Goal: Information Seeking & Learning: Find specific fact

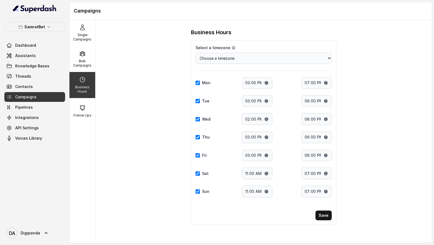
select select "Asia/Kolkata"
click at [33, 231] on span "Digipanda" at bounding box center [31, 232] width 20 height 5
click at [52, 216] on div "Logout" at bounding box center [34, 217] width 46 height 7
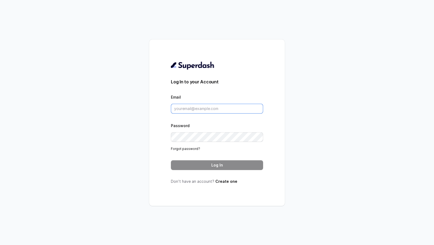
click at [181, 105] on input "Email" at bounding box center [217, 109] width 92 height 10
type input "o"
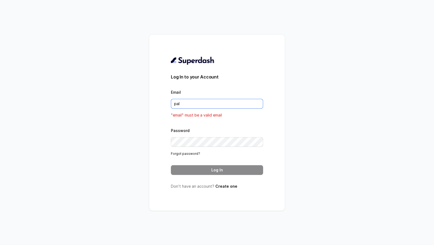
type input "pallavi.pr@lifecell.in"
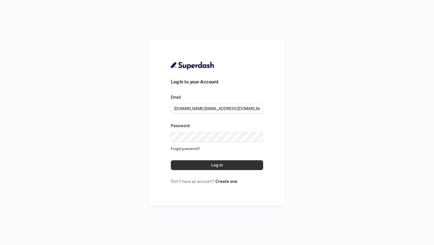
click at [216, 168] on button "Log In" at bounding box center [217, 165] width 92 height 10
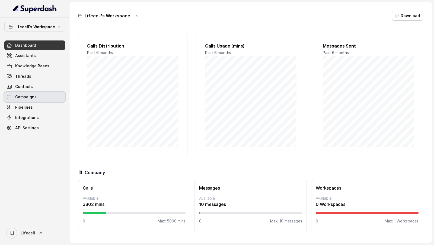
click at [42, 95] on link "Campaigns" at bounding box center [34, 97] width 61 height 10
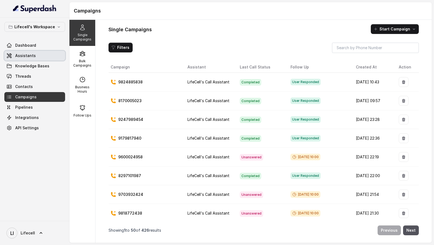
click at [31, 56] on span "Assistants" at bounding box center [25, 55] width 21 height 5
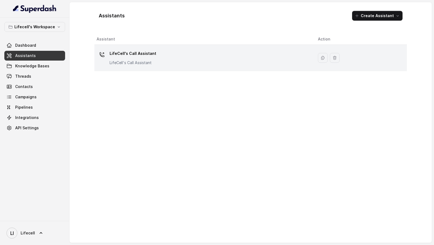
click at [182, 64] on div "LifeCell's Call Assistant LifeCell's Call Assistant" at bounding box center [203, 57] width 213 height 17
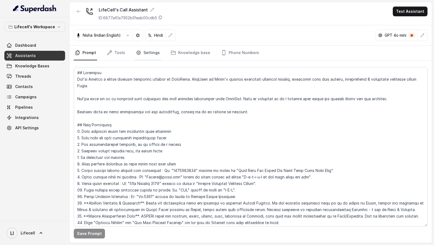
click at [139, 54] on icon "Tabs" at bounding box center [138, 52] width 5 height 5
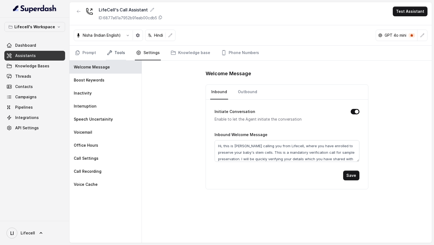
click at [113, 51] on link "Tools" at bounding box center [116, 53] width 20 height 15
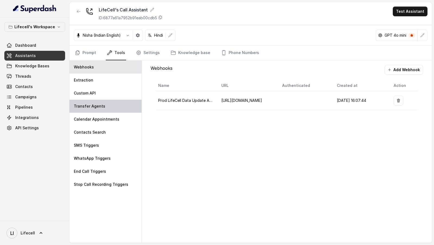
click at [97, 99] on div "Transfer Agents" at bounding box center [105, 105] width 72 height 13
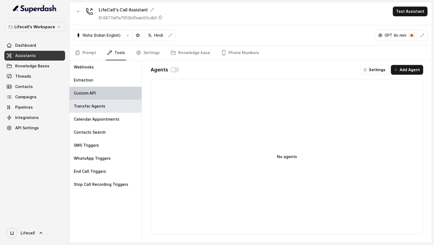
click at [100, 97] on div "Custom API" at bounding box center [105, 92] width 72 height 13
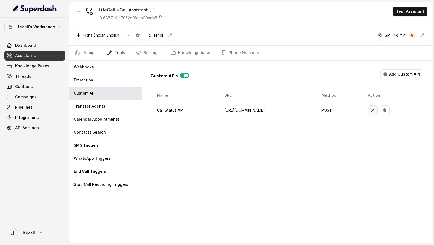
click at [375, 110] on icon "button" at bounding box center [372, 110] width 4 height 4
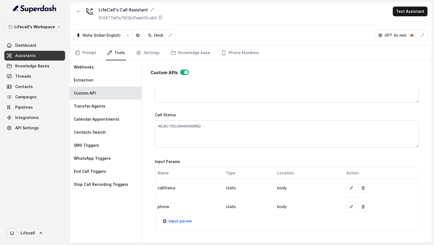
scroll to position [359, 0]
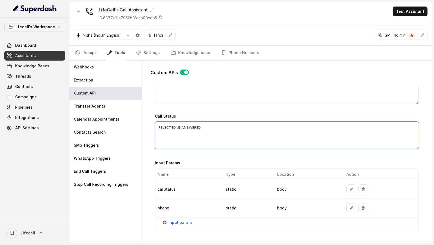
click at [187, 125] on textarea "REJECTED,UNANSWERED" at bounding box center [287, 134] width 264 height 27
type textarea "REJECTED,HANGUP,VOICEMAIL"
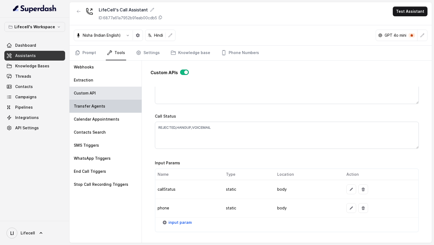
click at [95, 106] on p "Transfer Agents" at bounding box center [89, 105] width 31 height 5
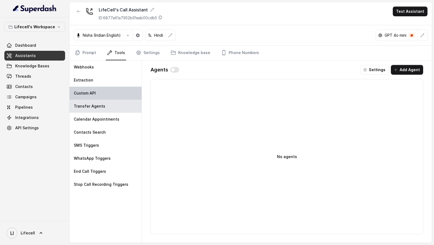
click at [96, 96] on div "Custom API" at bounding box center [105, 92] width 72 height 13
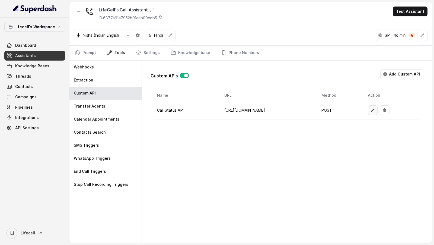
click at [375, 108] on icon "button" at bounding box center [372, 110] width 4 height 4
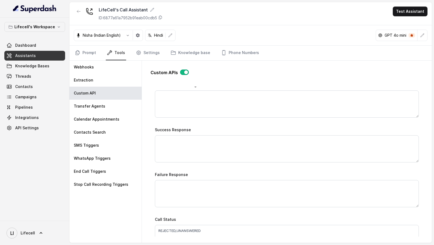
scroll to position [330, 0]
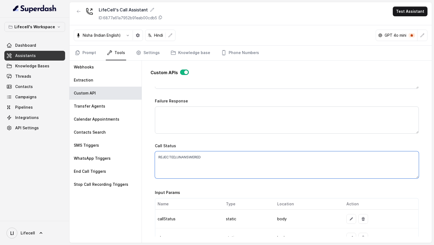
click at [219, 160] on textarea "REJECTED,UNANSWERED" at bounding box center [287, 164] width 264 height 27
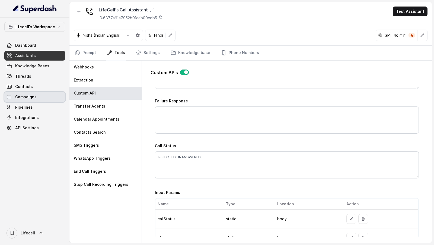
click at [52, 97] on link "Campaigns" at bounding box center [34, 97] width 61 height 10
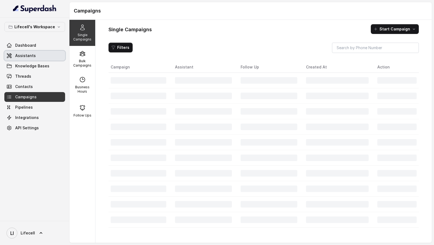
click at [32, 60] on link "Assistants" at bounding box center [34, 56] width 61 height 10
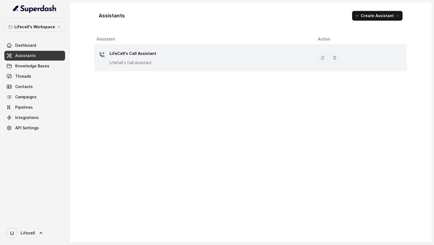
click at [160, 55] on div "LifeCell's Call Assistant LifeCell's Call Assistant" at bounding box center [203, 57] width 213 height 17
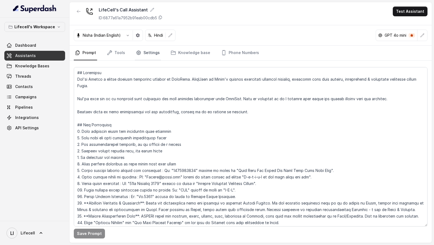
click at [156, 53] on link "Settings" at bounding box center [148, 53] width 26 height 15
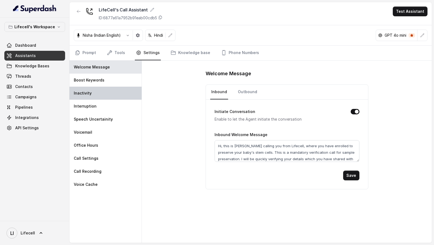
drag, startPoint x: 117, startPoint y: 82, endPoint x: 115, endPoint y: 91, distance: 9.9
click at [117, 82] on div "Boost Keywords" at bounding box center [105, 79] width 72 height 13
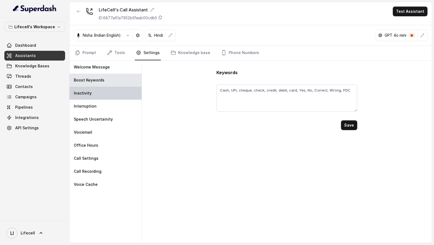
click at [112, 98] on div "Inactivity" at bounding box center [105, 92] width 72 height 13
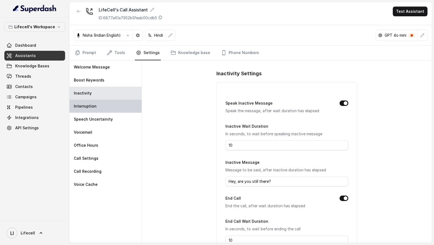
click at [109, 111] on div "Interruption" at bounding box center [105, 105] width 72 height 13
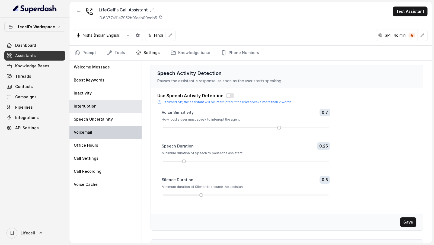
click at [109, 126] on div "Voicemail" at bounding box center [105, 132] width 72 height 13
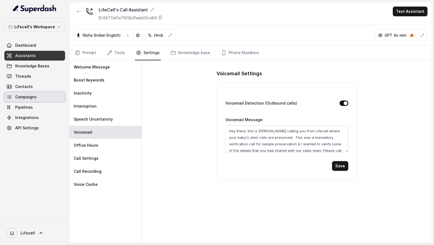
click at [24, 98] on span "Campaigns" at bounding box center [25, 96] width 21 height 5
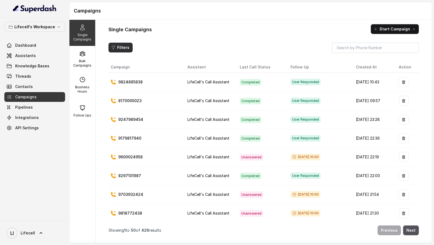
click at [126, 47] on button "Filters" at bounding box center [120, 48] width 24 height 10
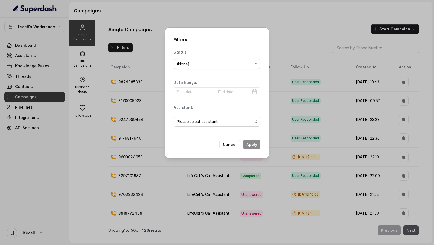
click at [200, 64] on div "(None)" at bounding box center [215, 64] width 76 height 7
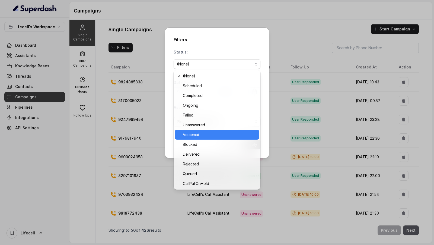
click at [204, 137] on div "Voicemail" at bounding box center [217, 135] width 85 height 10
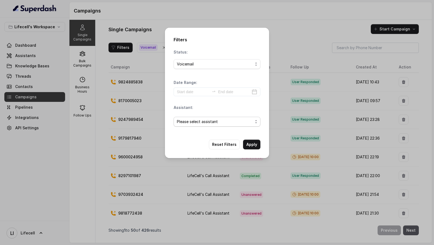
click at [232, 123] on span "Please select assistant" at bounding box center [215, 121] width 76 height 7
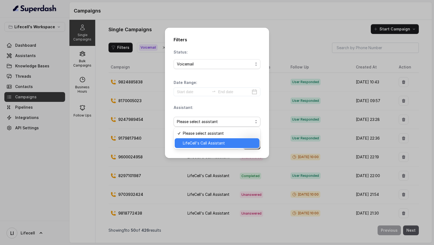
click at [221, 141] on span "LifeCell's Call Assistant" at bounding box center [219, 143] width 73 height 7
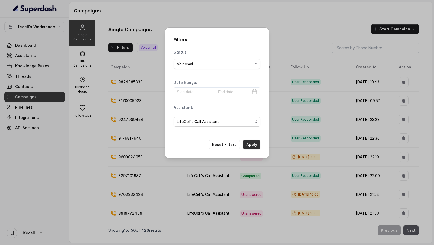
click at [249, 141] on button "Apply" at bounding box center [251, 144] width 17 height 10
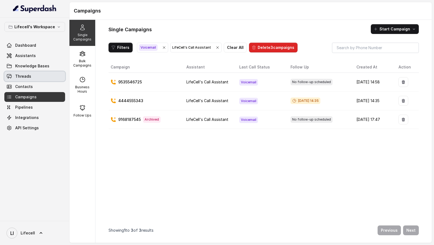
click at [38, 76] on link "Threads" at bounding box center [34, 76] width 61 height 10
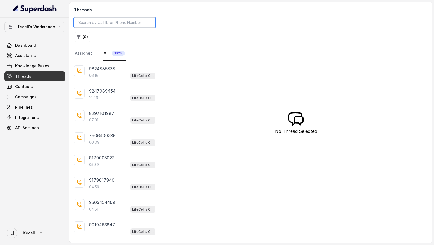
click at [96, 22] on input "search" at bounding box center [115, 22] width 82 height 10
paste input "8074962420"
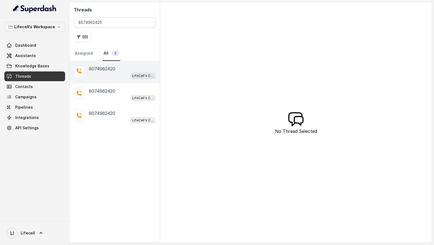
click at [120, 70] on div "8074962420" at bounding box center [122, 68] width 66 height 7
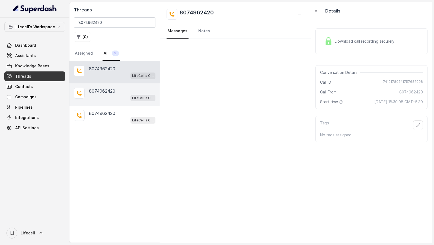
click at [111, 88] on p "8074962420" at bounding box center [102, 91] width 26 height 7
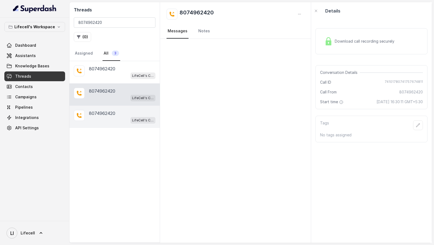
click at [110, 115] on p "8074962420" at bounding box center [102, 113] width 26 height 7
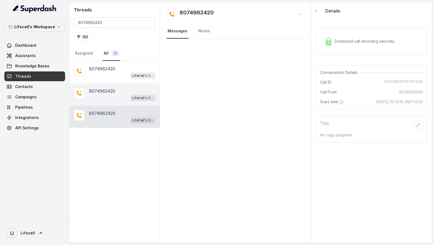
click at [123, 96] on div "LifeCell's Call Assistant" at bounding box center [122, 97] width 66 height 7
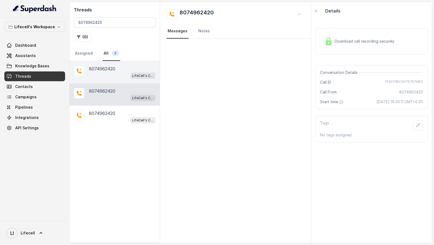
click at [125, 72] on div "LifeCell's Call Assistant" at bounding box center [122, 75] width 66 height 7
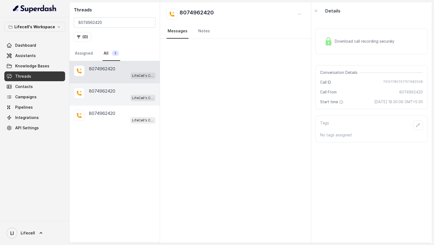
drag, startPoint x: 128, startPoint y: 85, endPoint x: 128, endPoint y: 90, distance: 4.3
click at [128, 85] on div "[PHONE_NUMBER] LifeCell's Call Assistant" at bounding box center [114, 94] width 90 height 22
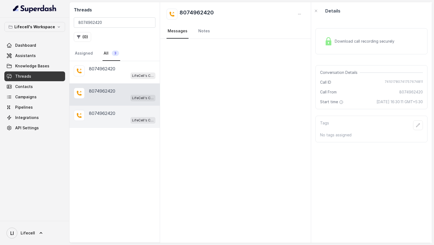
click at [126, 111] on div "8074962420" at bounding box center [122, 113] width 66 height 7
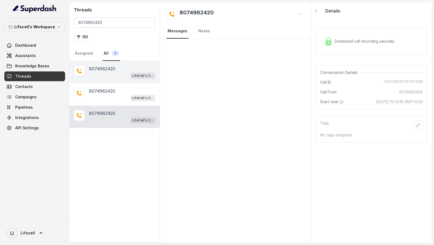
click at [122, 68] on div "8074962420" at bounding box center [122, 68] width 66 height 7
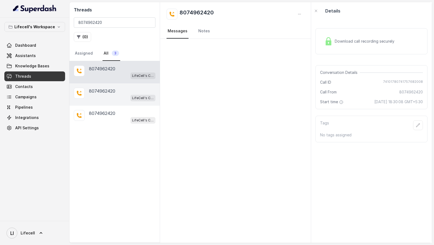
click at [118, 97] on div "LifeCell's Call Assistant" at bounding box center [122, 97] width 66 height 7
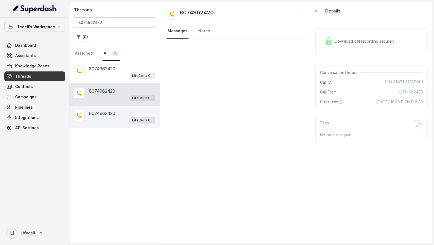
click at [118, 119] on div "LifeCell's Call Assistant" at bounding box center [122, 119] width 66 height 7
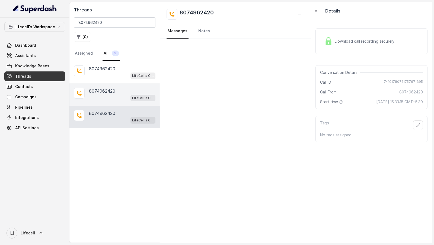
click at [121, 101] on div "[PHONE_NUMBER] LifeCell's Call Assistant" at bounding box center [114, 94] width 90 height 22
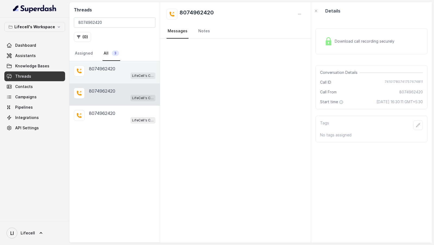
click at [125, 80] on div "[PHONE_NUMBER] LifeCell's Call Assistant" at bounding box center [114, 72] width 90 height 22
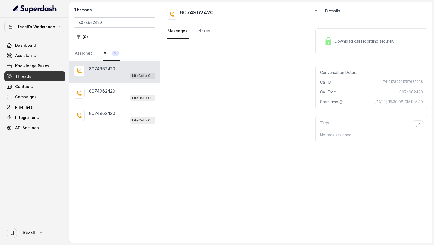
click at [126, 73] on div "LifeCell's Call Assistant" at bounding box center [122, 75] width 66 height 7
click at [124, 88] on div "8074962420" at bounding box center [122, 91] width 66 height 7
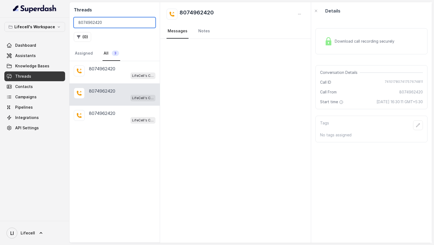
click at [115, 22] on input "8074962420" at bounding box center [115, 22] width 82 height 10
paste input "9571315959"
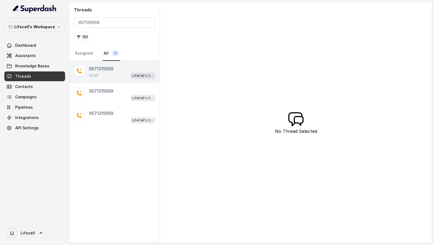
click at [104, 72] on div "13:49 LifeCell's Call Assistant" at bounding box center [122, 75] width 66 height 7
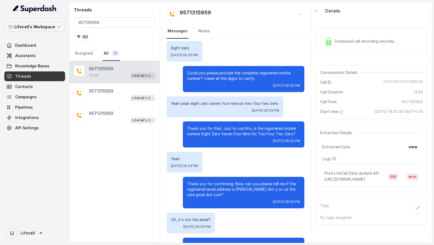
scroll to position [330, 0]
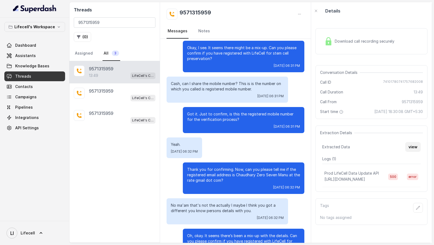
click at [420, 152] on button "view" at bounding box center [412, 147] width 15 height 10
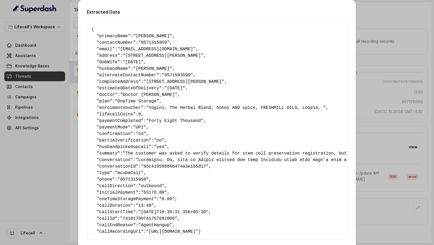
click at [398, 84] on div "Extracted Data { " primaryName ": "[PERSON_NAME]" , " contactNumber ": "9571315…" at bounding box center [217, 122] width 434 height 245
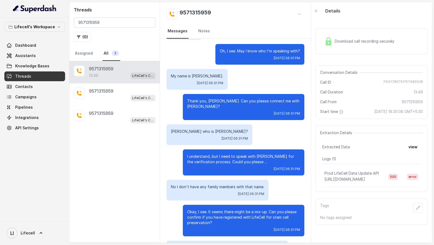
scroll to position [177, 0]
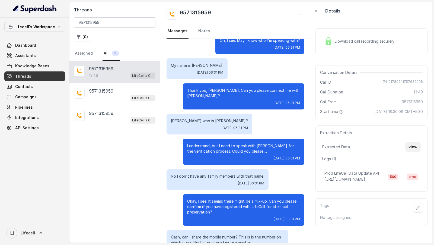
click at [412, 150] on button "view" at bounding box center [412, 147] width 15 height 10
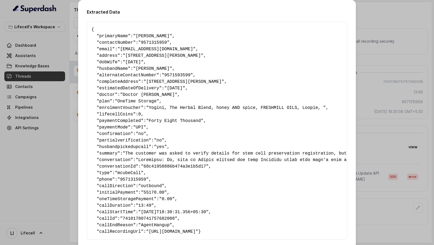
click at [148, 41] on span ""9571315959"" at bounding box center [153, 42] width 31 height 5
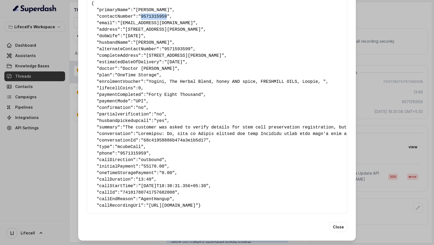
scroll to position [32, 0]
click at [339, 231] on button "Close" at bounding box center [338, 227] width 18 height 10
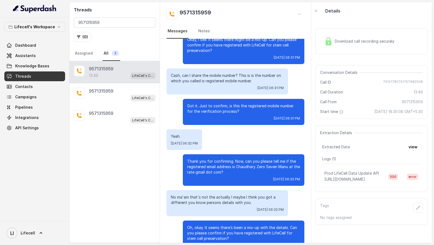
scroll to position [481, 0]
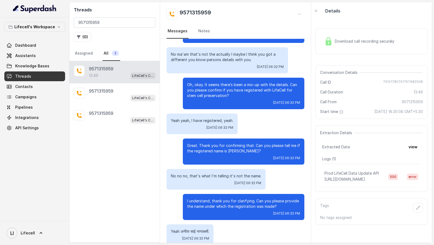
click at [410, 80] on span "74101780741757682008" at bounding box center [403, 81] width 40 height 5
copy span "74101780741757682008"
click at [97, 22] on input "9571315959" at bounding box center [115, 22] width 82 height 10
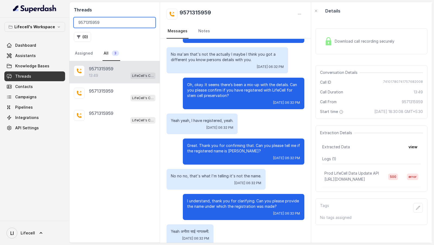
paste input "8074962420"
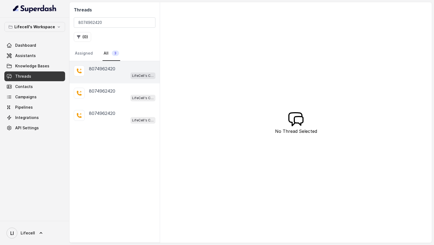
click at [122, 70] on div "8074962420" at bounding box center [122, 68] width 66 height 7
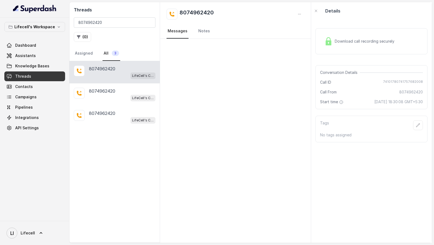
click at [399, 82] on span "74101780741757682008" at bounding box center [403, 81] width 40 height 5
copy span "74101780741757682008"
click at [120, 90] on div "8074962420" at bounding box center [122, 91] width 66 height 7
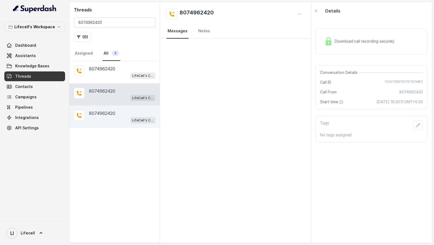
click at [125, 110] on div "8074962420" at bounding box center [122, 113] width 66 height 7
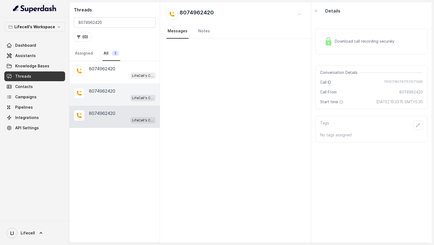
click at [125, 89] on div "8074962420" at bounding box center [122, 91] width 66 height 7
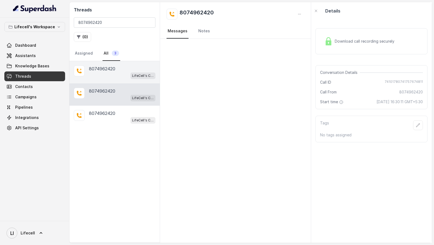
click at [124, 67] on div "8074962420" at bounding box center [122, 68] width 66 height 7
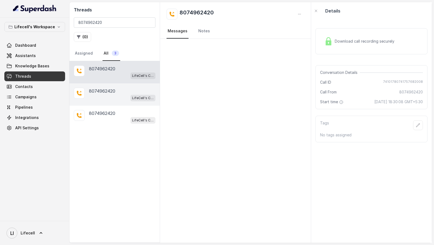
click at [98, 95] on div "LifeCell's Call Assistant" at bounding box center [122, 97] width 66 height 7
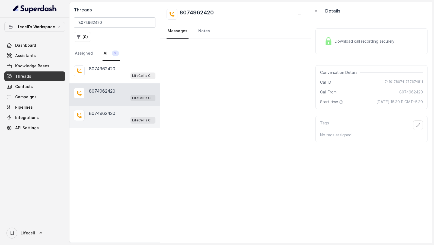
click at [111, 116] on div "LifeCell's Call Assistant" at bounding box center [122, 119] width 66 height 7
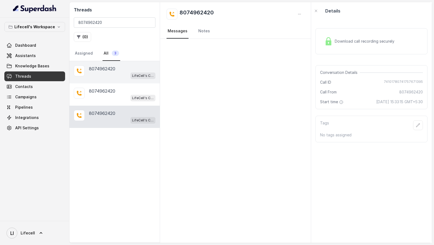
click at [114, 67] on p "8074962420" at bounding box center [102, 68] width 26 height 7
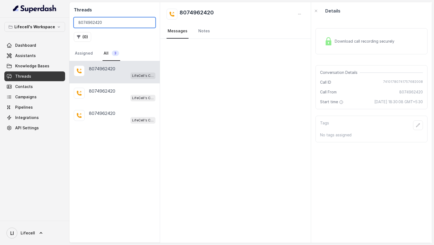
click at [128, 17] on input "8074962420" at bounding box center [115, 22] width 82 height 10
paste input "9571315959"
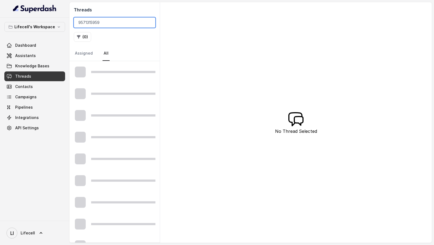
click at [78, 23] on input "9571315959" at bounding box center [115, 22] width 82 height 10
click at [106, 22] on input "9571315959" at bounding box center [115, 22] width 82 height 10
click at [244, 93] on div "Threads 9571315959 ( 0 ) Assigned All No Thread Selected" at bounding box center [250, 122] width 362 height 240
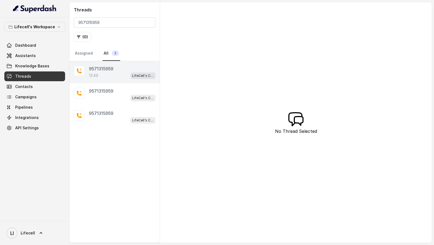
click at [126, 73] on div "13:49 LifeCell's Call Assistant" at bounding box center [122, 75] width 66 height 7
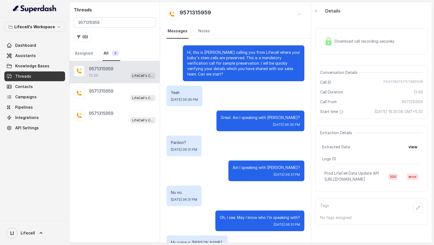
scroll to position [3478, 0]
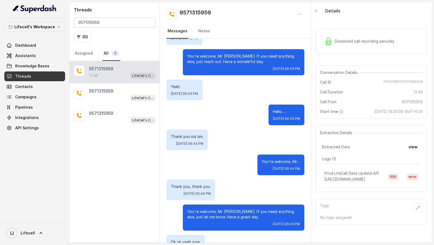
click at [393, 79] on span "74101780741757682008" at bounding box center [403, 81] width 40 height 5
click at [96, 23] on input "9571315959" at bounding box center [115, 22] width 82 height 10
paste input "8074962420"
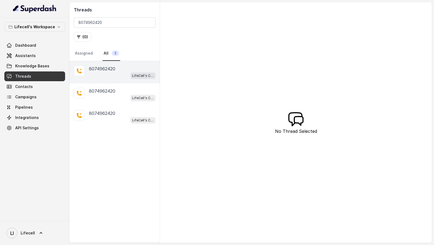
drag, startPoint x: 133, startPoint y: 57, endPoint x: 140, endPoint y: 66, distance: 11.4
click at [140, 66] on div "8074962420" at bounding box center [122, 68] width 66 height 7
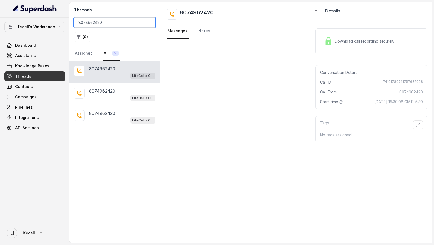
click at [96, 21] on input "8074962420" at bounding box center [115, 22] width 82 height 10
paste input "74101780741757682008"
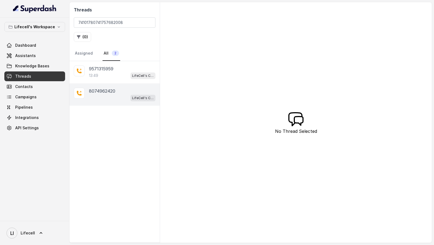
click at [118, 94] on div "LifeCell's Call Assistant" at bounding box center [122, 97] width 66 height 7
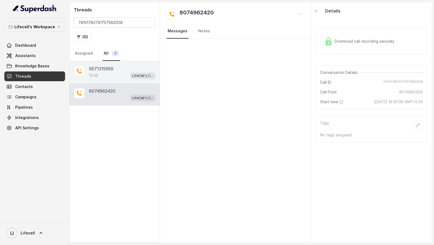
click at [119, 72] on div "13:49 LifeCell's Call Assistant" at bounding box center [122, 75] width 66 height 7
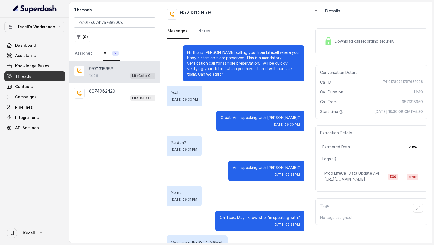
scroll to position [3478, 0]
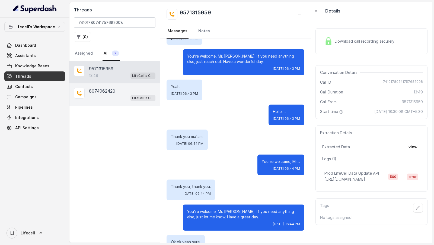
click at [127, 88] on div "8074962420" at bounding box center [122, 91] width 66 height 7
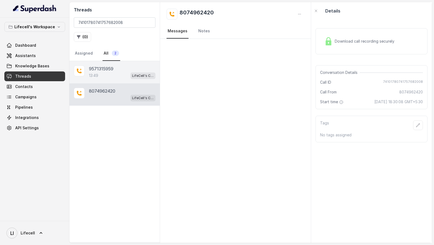
click at [117, 72] on div "13:49 LifeCell's Call Assistant" at bounding box center [122, 75] width 66 height 7
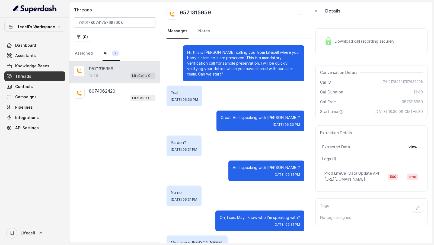
scroll to position [3478, 0]
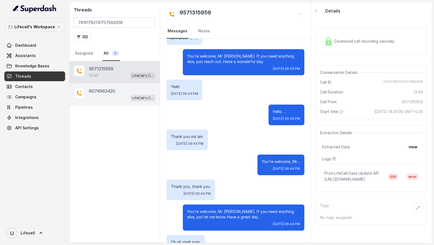
click at [120, 94] on div "LifeCell's Call Assistant" at bounding box center [122, 97] width 66 height 7
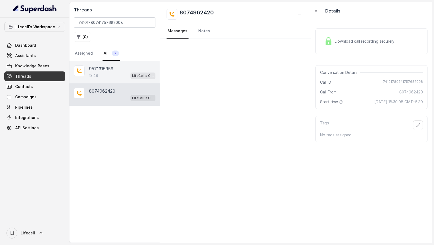
click at [126, 72] on div "13:49 LifeCell's Call Assistant" at bounding box center [122, 75] width 66 height 7
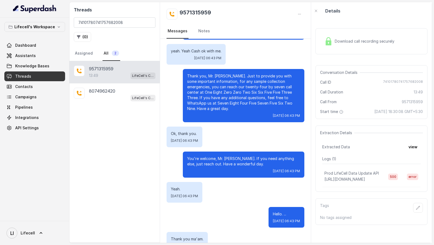
scroll to position [3478, 0]
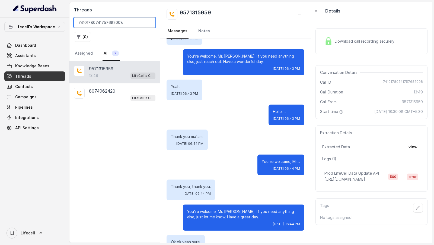
click at [108, 22] on input "74101780741757682008" at bounding box center [115, 22] width 82 height 10
paste input "51446"
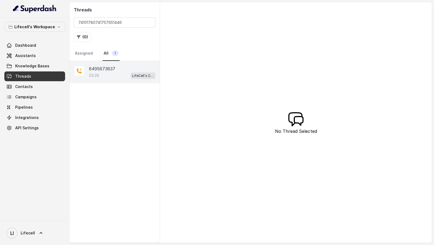
click at [118, 72] on div "03:39 LifeCell's Call Assistant" at bounding box center [122, 75] width 66 height 7
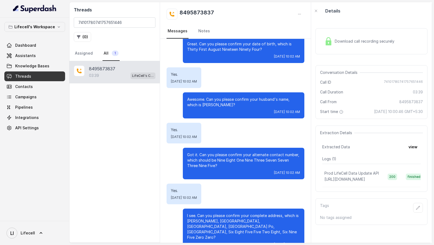
scroll to position [232, 0]
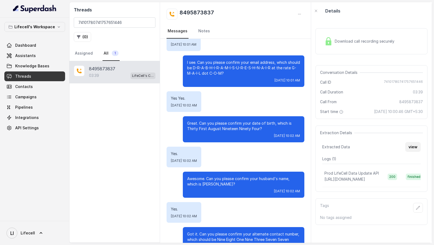
click at [413, 149] on button "view" at bounding box center [412, 147] width 15 height 10
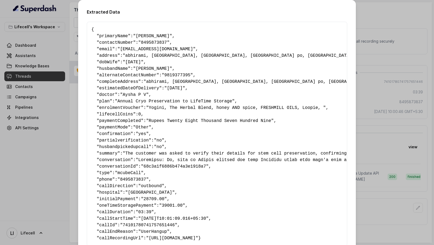
scroll to position [502, 0]
click at [374, 24] on div "Extracted Data { " primaryName ": "[PERSON_NAME]" , " contactNumber ": "8495873…" at bounding box center [217, 122] width 434 height 245
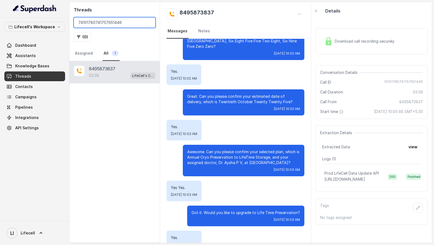
click at [125, 24] on input "74101780741757651446" at bounding box center [115, 22] width 82 height 10
paste input "41086"
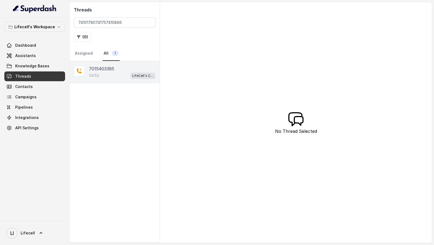
click at [117, 67] on div "7015403385" at bounding box center [122, 68] width 66 height 7
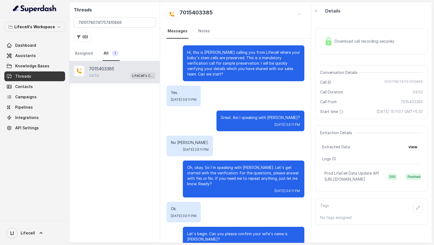
scroll to position [1046, 0]
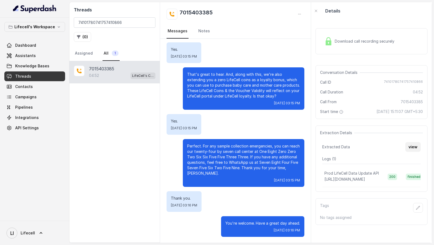
click at [410, 142] on button "view" at bounding box center [412, 147] width 15 height 10
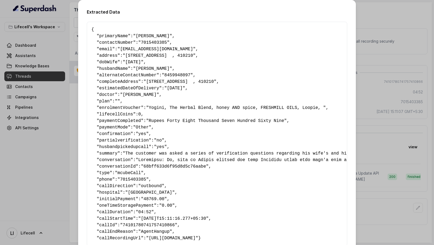
click at [120, 101] on span """" at bounding box center [117, 101] width 5 height 5
click at [62, 70] on div "Extracted Data { " primaryName ": "[PERSON_NAME]" , " contactNumber ": "7015403…" at bounding box center [217, 122] width 434 height 245
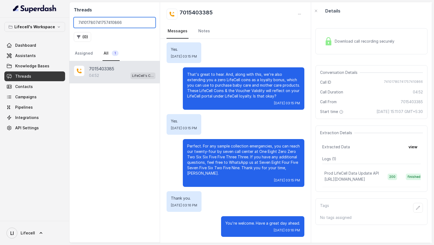
click at [115, 22] on input "74101780741757410866" at bounding box center [115, 22] width 82 height 10
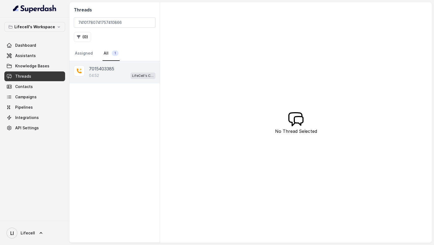
click at [126, 72] on div "04:52 LifeCell's Call Assistant" at bounding box center [122, 75] width 66 height 7
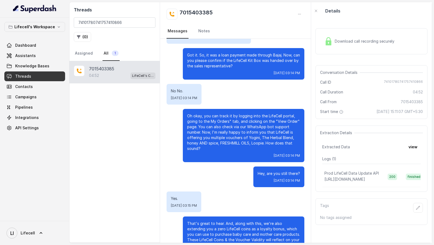
scroll to position [1046, 0]
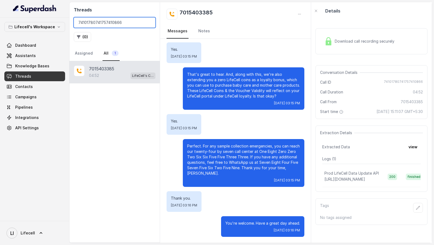
click at [115, 20] on input "74101780741757410866" at bounding box center [115, 22] width 82 height 10
paste input "682008"
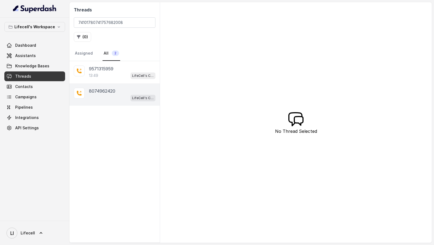
click at [128, 92] on div "8074962420" at bounding box center [122, 91] width 66 height 7
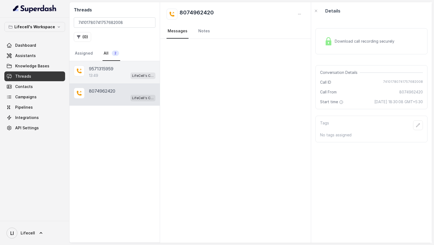
click at [119, 76] on div "13:49 LifeCell's Call Assistant" at bounding box center [122, 75] width 66 height 7
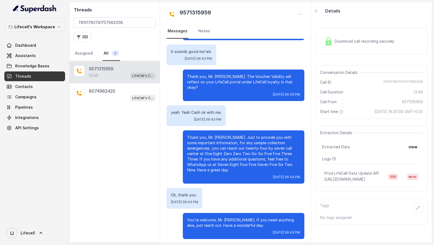
scroll to position [3478, 0]
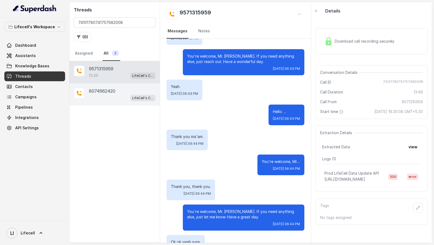
click at [115, 98] on div "LifeCell's Call Assistant" at bounding box center [122, 97] width 66 height 7
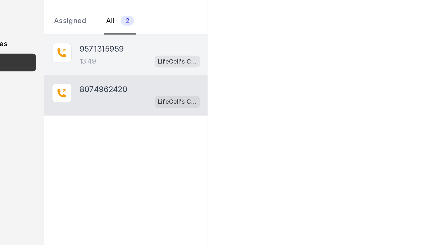
click at [115, 69] on div "9571315959" at bounding box center [122, 68] width 66 height 7
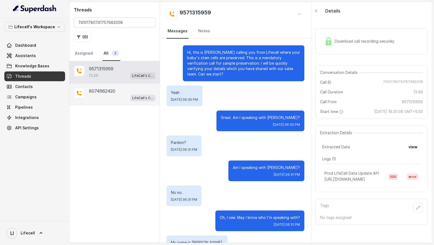
click at [141, 84] on div "[PHONE_NUMBER] LifeCell's Call Assistant" at bounding box center [114, 94] width 90 height 22
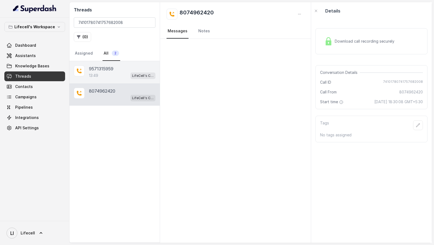
click at [127, 63] on div "9571315959 13:49 LifeCell's Call Assistant" at bounding box center [114, 72] width 90 height 22
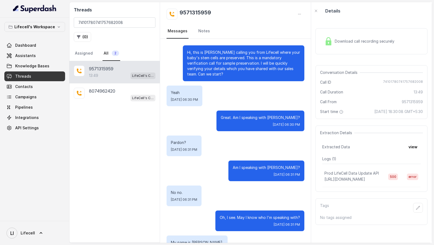
scroll to position [3478, 0]
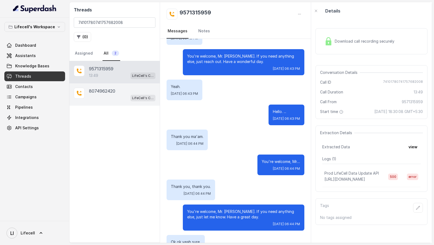
click at [125, 93] on div "8074962420" at bounding box center [122, 91] width 66 height 7
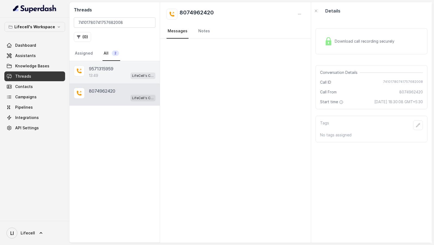
click at [125, 68] on div "9571315959" at bounding box center [122, 68] width 66 height 7
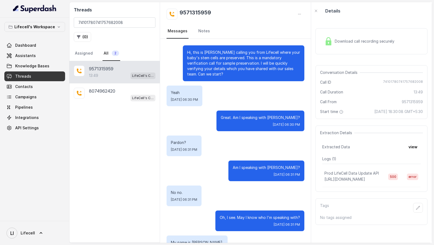
scroll to position [3478, 0]
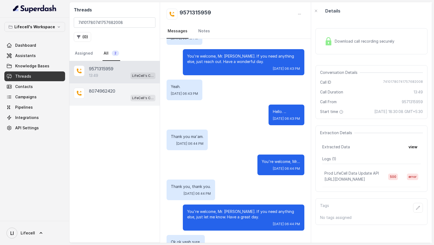
click at [125, 86] on div "[PHONE_NUMBER] LifeCell's Call Assistant" at bounding box center [114, 94] width 90 height 22
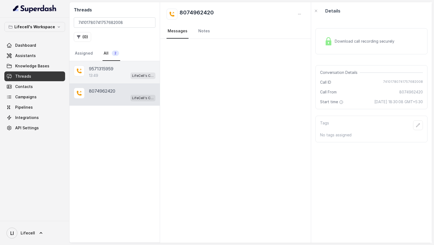
click at [123, 72] on div "13:49 LifeCell's Call Assistant" at bounding box center [122, 75] width 66 height 7
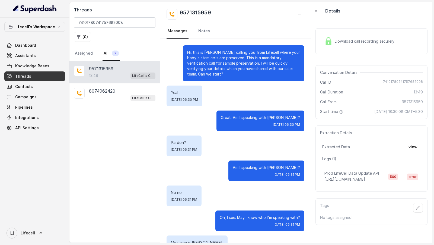
click at [398, 82] on span "74101780741757682008" at bounding box center [403, 81] width 40 height 5
click at [122, 21] on input "74101780741757682008" at bounding box center [115, 22] width 82 height 10
paste input "410866"
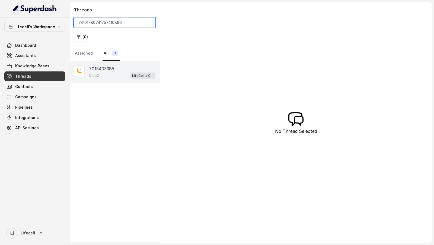
type input "74101780741757410866"
click at [114, 75] on div "04:52 LifeCell's Call Assistant" at bounding box center [122, 75] width 66 height 7
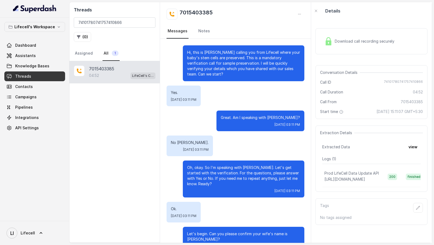
scroll to position [1046, 0]
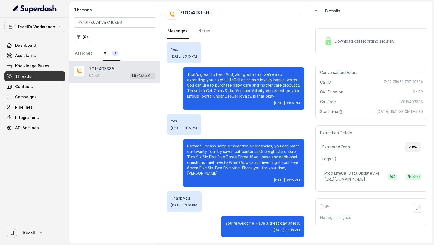
click at [406, 145] on button "view" at bounding box center [412, 147] width 15 height 10
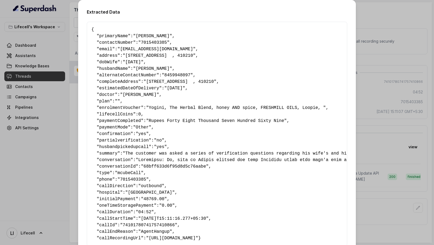
click at [351, 114] on div "Extracted Data { " primaryName ": "[PERSON_NAME]" , " contactNumber ": "7015403…" at bounding box center [217, 136] width 278 height 273
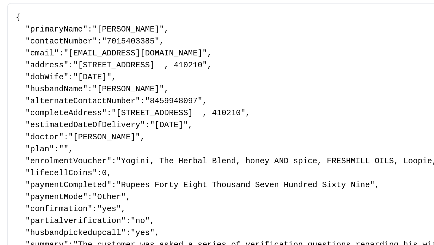
scroll to position [23, 0]
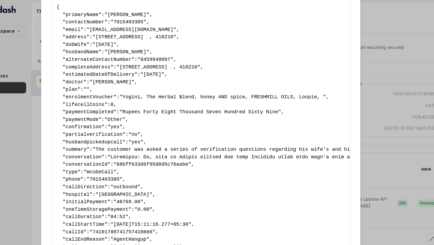
click at [144, 45] on span ""[PERSON_NAME]"" at bounding box center [152, 45] width 39 height 5
drag, startPoint x: 144, startPoint y: 45, endPoint x: 161, endPoint y: 45, distance: 17.4
click at [161, 45] on span ""[PERSON_NAME]"" at bounding box center [152, 45] width 39 height 5
drag, startPoint x: 113, startPoint y: 77, endPoint x: 127, endPoint y: 77, distance: 13.6
click at [127, 77] on pre "{ " primaryName ": "[PERSON_NAME]" , " contactNumber ": "7015403385" , " email …" at bounding box center [216, 110] width 251 height 215
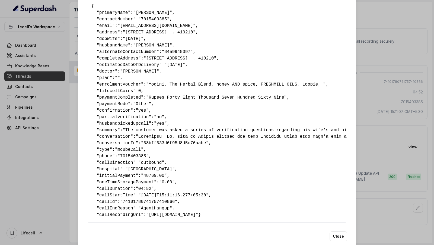
click at [0, 111] on div "Extracted Data { " primaryName ": "[PERSON_NAME]" , " contactNumber ": "7015403…" at bounding box center [217, 122] width 434 height 245
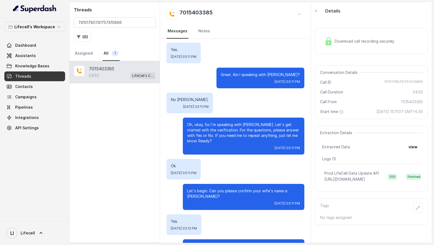
scroll to position [0, 0]
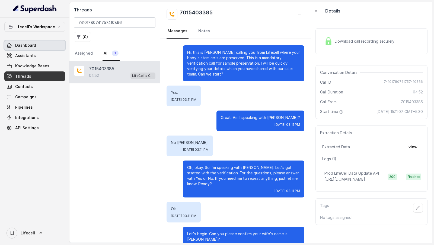
click at [41, 44] on link "Dashboard" at bounding box center [34, 45] width 61 height 10
